Goal: Information Seeking & Learning: Learn about a topic

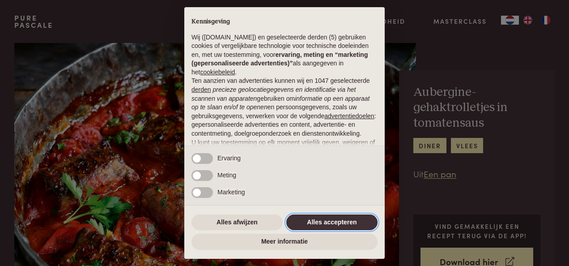
click at [325, 220] on button "Alles accepteren" at bounding box center [331, 222] width 91 height 16
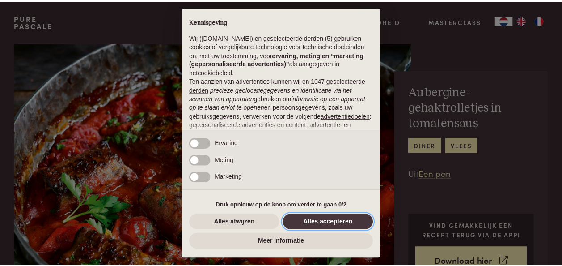
scroll to position [93, 0]
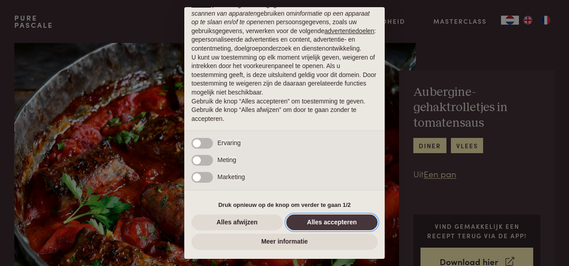
click at [325, 220] on button "Alles accepteren" at bounding box center [331, 222] width 91 height 16
